Goal: Information Seeking & Learning: Learn about a topic

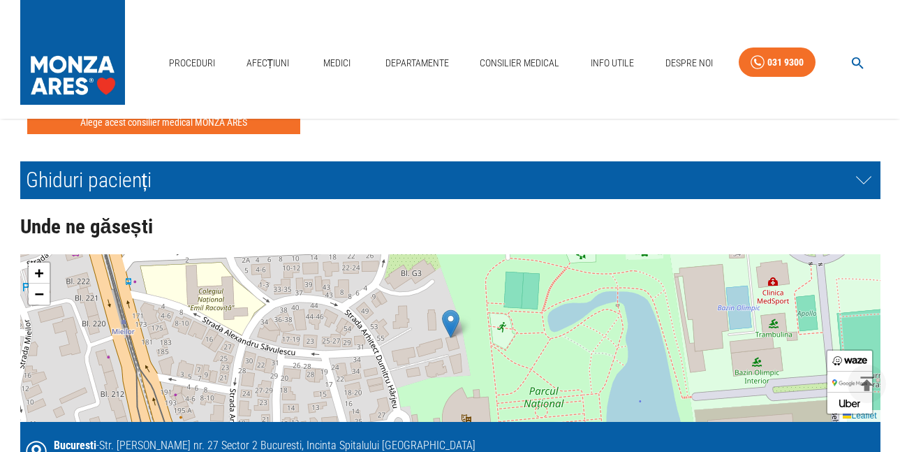
scroll to position [3072, 0]
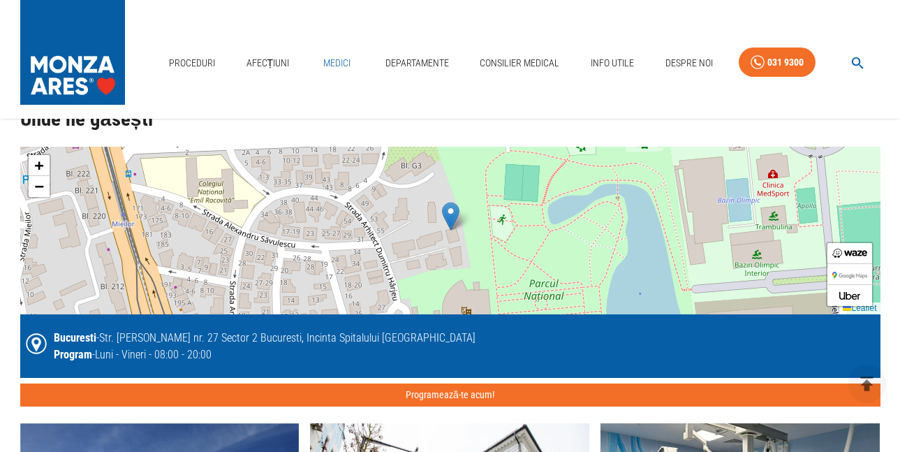
click at [343, 63] on link "Medici" at bounding box center [337, 63] width 45 height 29
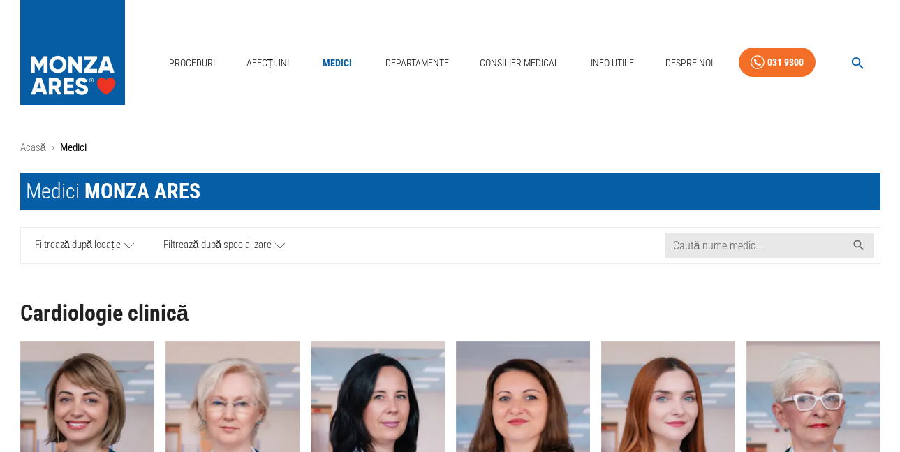
click at [280, 247] on icon at bounding box center [280, 244] width 10 height 5
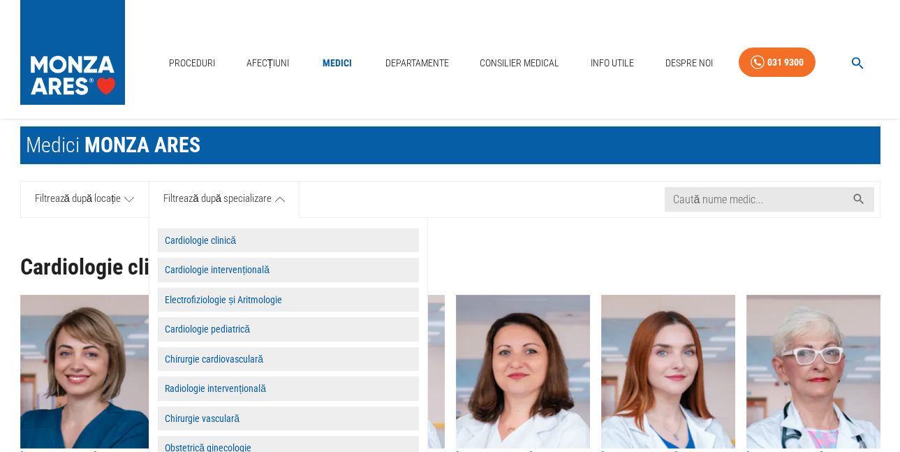
scroll to position [70, 0]
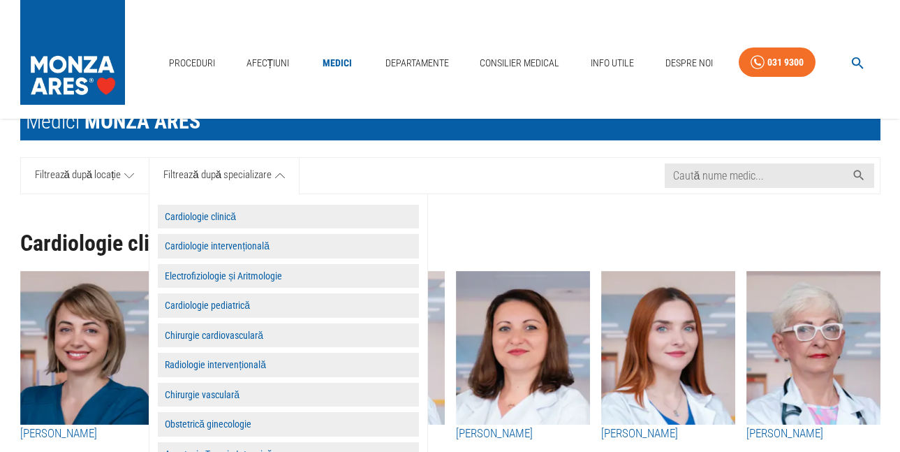
click at [476, 221] on div "Cardiologie clinică [PERSON_NAME] [PERSON_NAME] [PERSON_NAME] [PERSON_NAME] [PE…" at bounding box center [444, 345] width 871 height 280
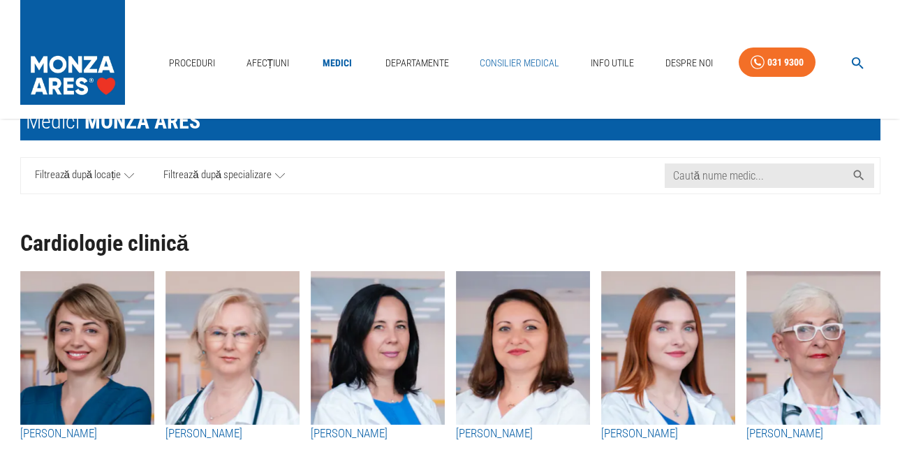
click at [533, 64] on link "Consilier Medical" at bounding box center [519, 63] width 91 height 29
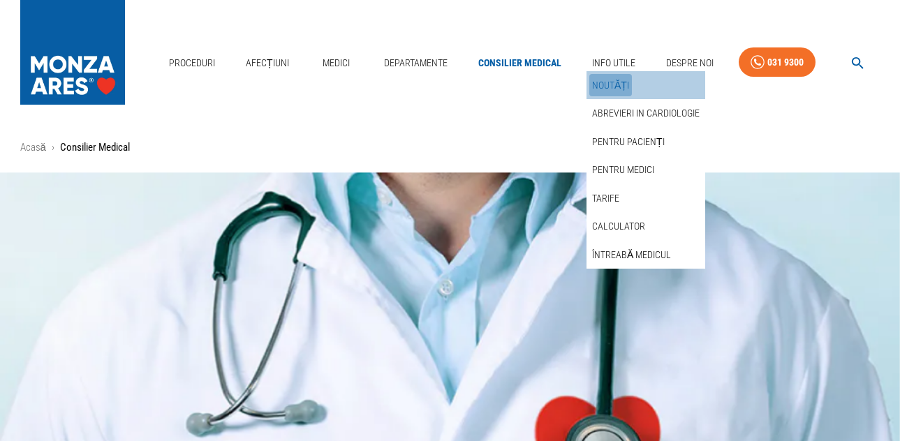
click at [609, 82] on link "Noutăți" at bounding box center [610, 85] width 43 height 23
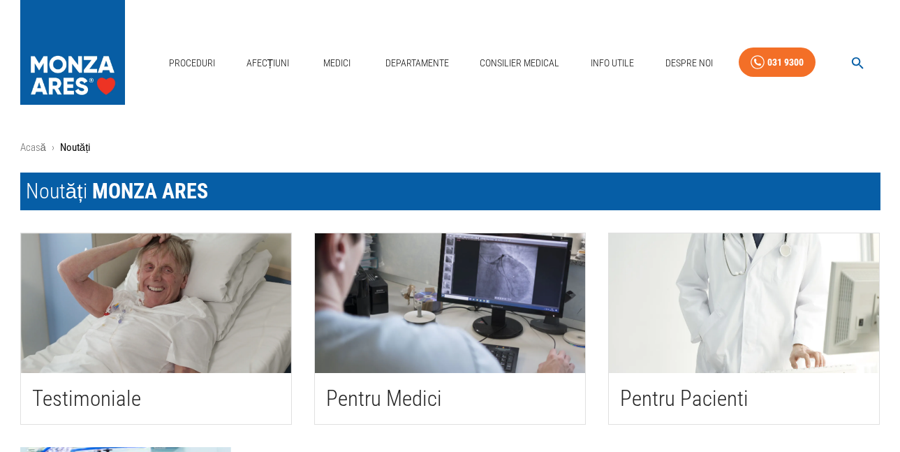
click at [742, 291] on img "button" at bounding box center [744, 303] width 270 height 140
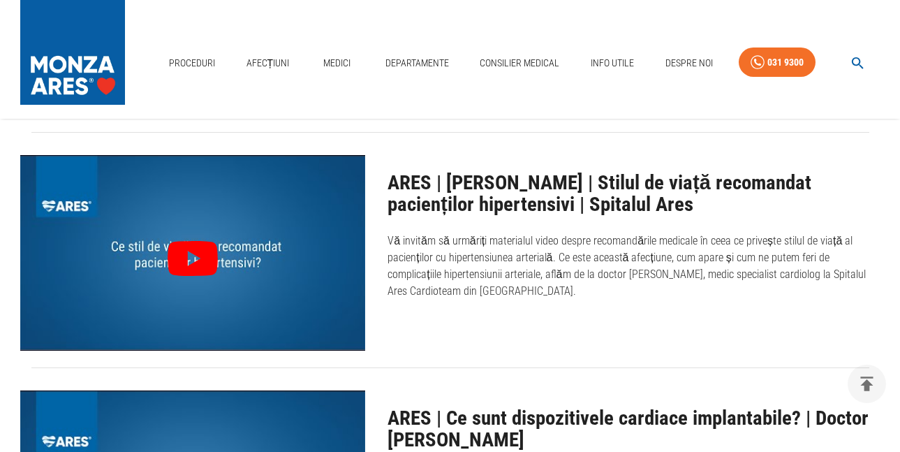
scroll to position [2374, 0]
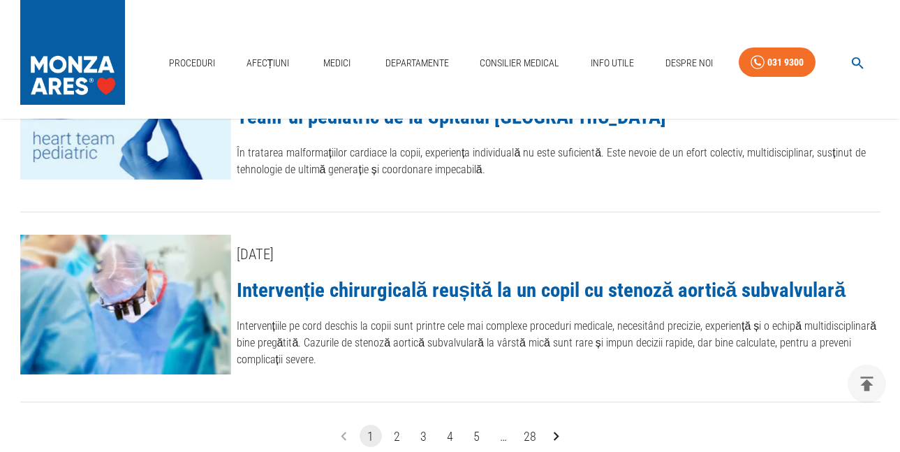
scroll to position [2165, 0]
